Goal: Navigation & Orientation: Find specific page/section

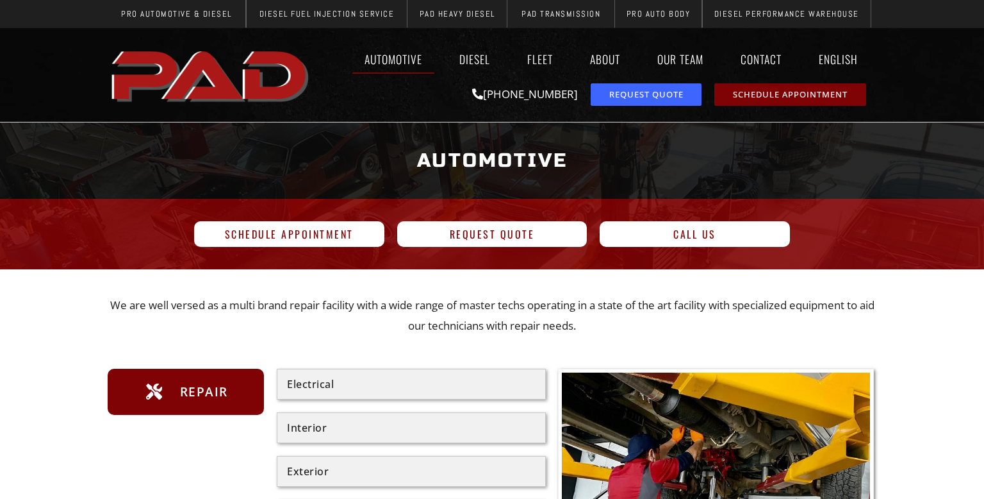
click at [240, 79] on img "pro automotive and diesel home page" at bounding box center [212, 74] width 208 height 69
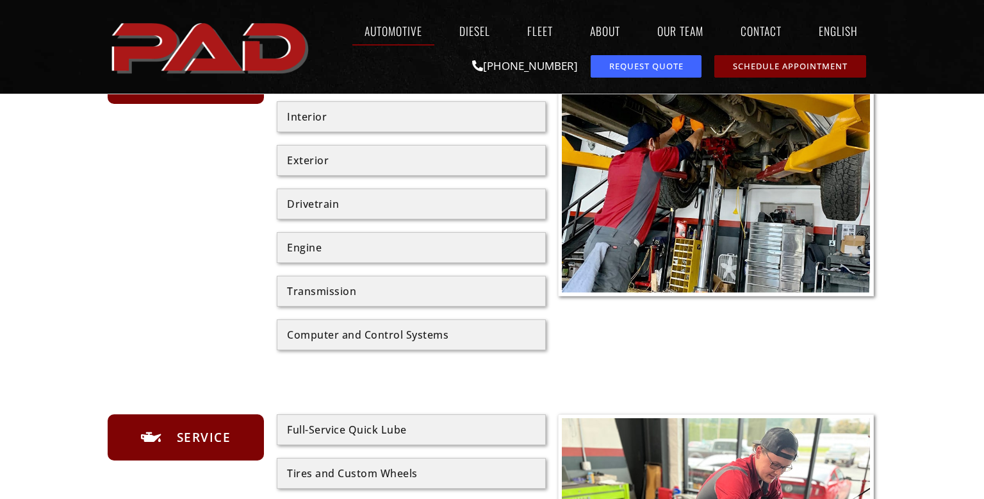
scroll to position [313, 0]
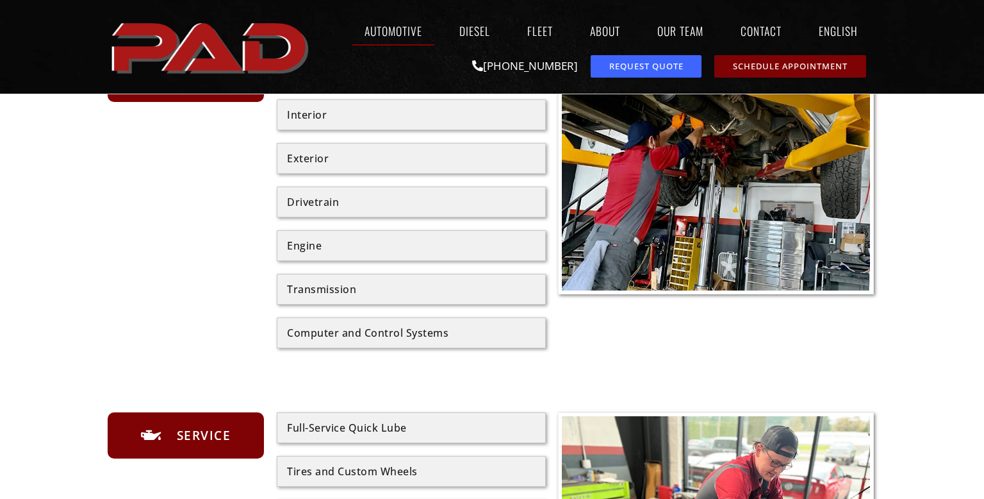
click at [200, 276] on div "Repair" at bounding box center [186, 202] width 156 height 292
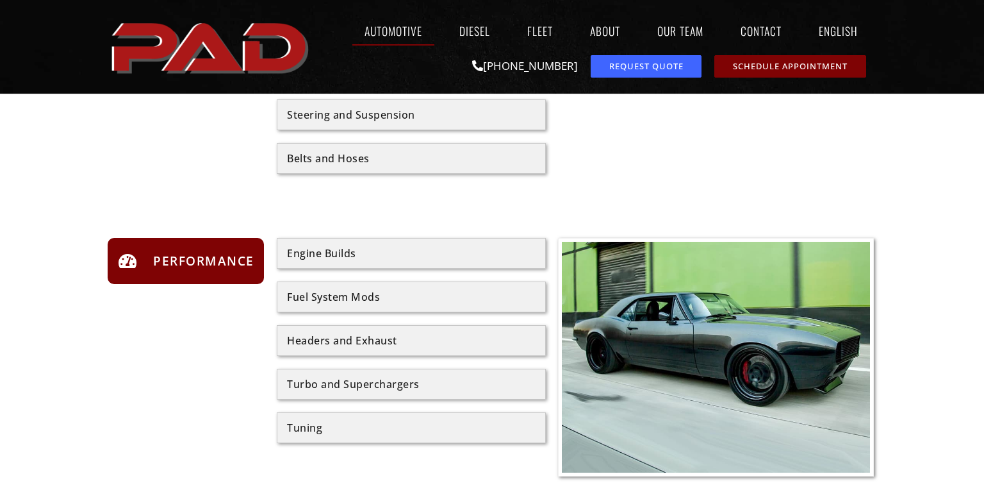
scroll to position [1066, 0]
